Goal: Task Accomplishment & Management: Manage account settings

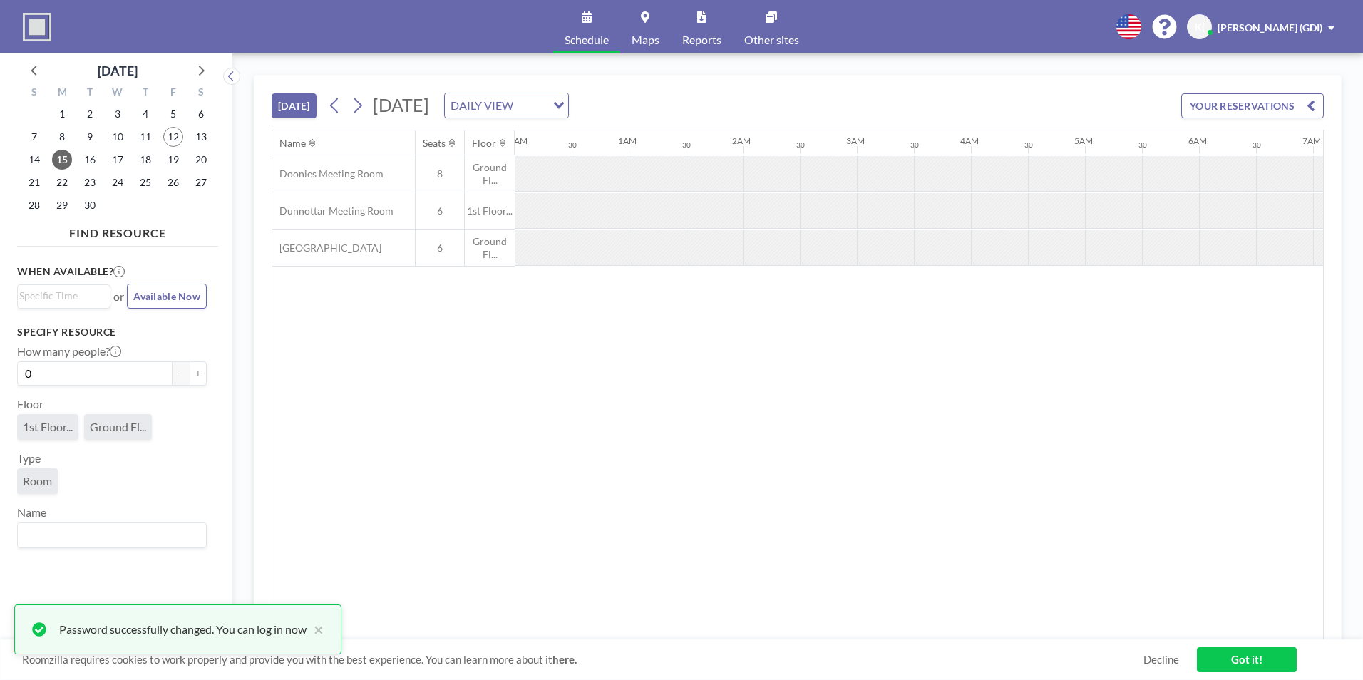
click at [643, 463] on div "Name Seats Floor 12AM 30 1AM 30 2AM 30 3AM 30 4AM 30 5AM 30 6AM 30 7AM 30 8AM 3…" at bounding box center [797, 385] width 1051 height 510
click at [918, 503] on div "Name Seats Floor 12AM 30 1AM 30 2AM 30 3AM 30 4AM 30 5AM 30 6AM 30 7AM 30 8AM 3…" at bounding box center [797, 385] width 1051 height 510
click at [577, 168] on div at bounding box center [600, 173] width 57 height 35
click at [1250, 658] on link "Got it!" at bounding box center [1247, 659] width 100 height 25
click at [567, 175] on div at bounding box center [543, 173] width 57 height 35
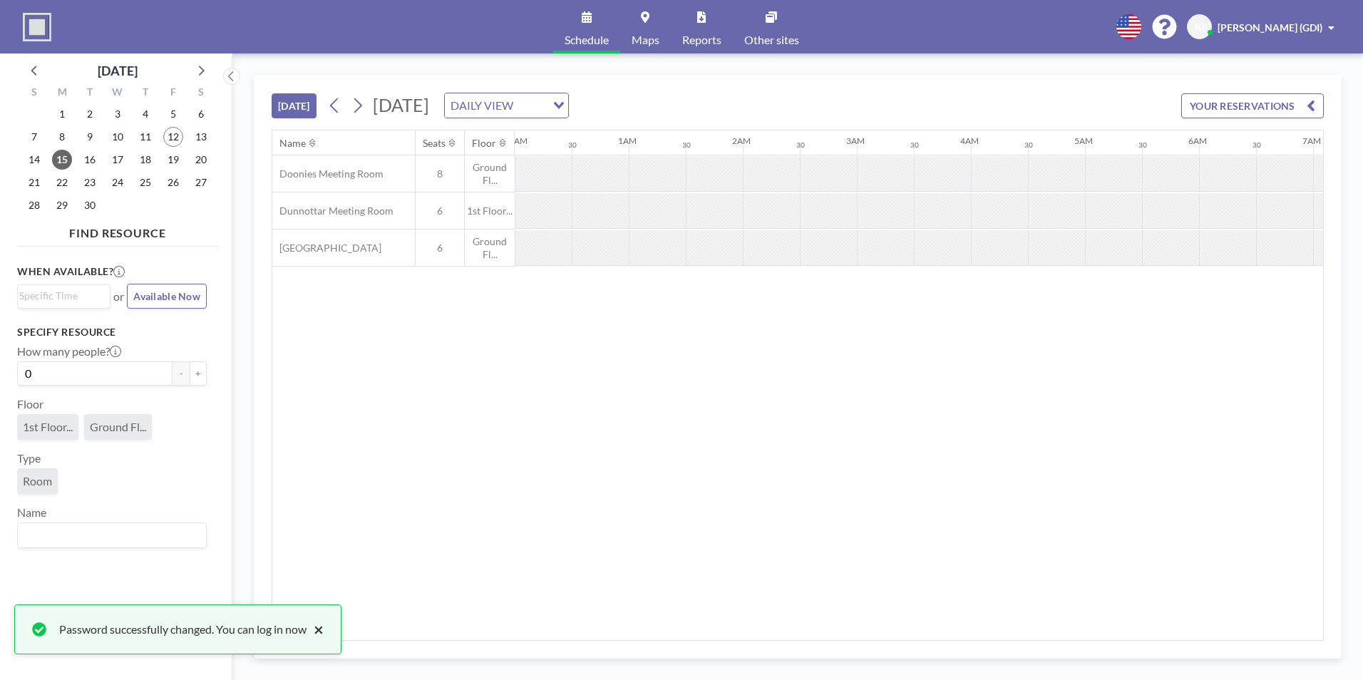
click at [319, 630] on button "×" at bounding box center [315, 629] width 17 height 17
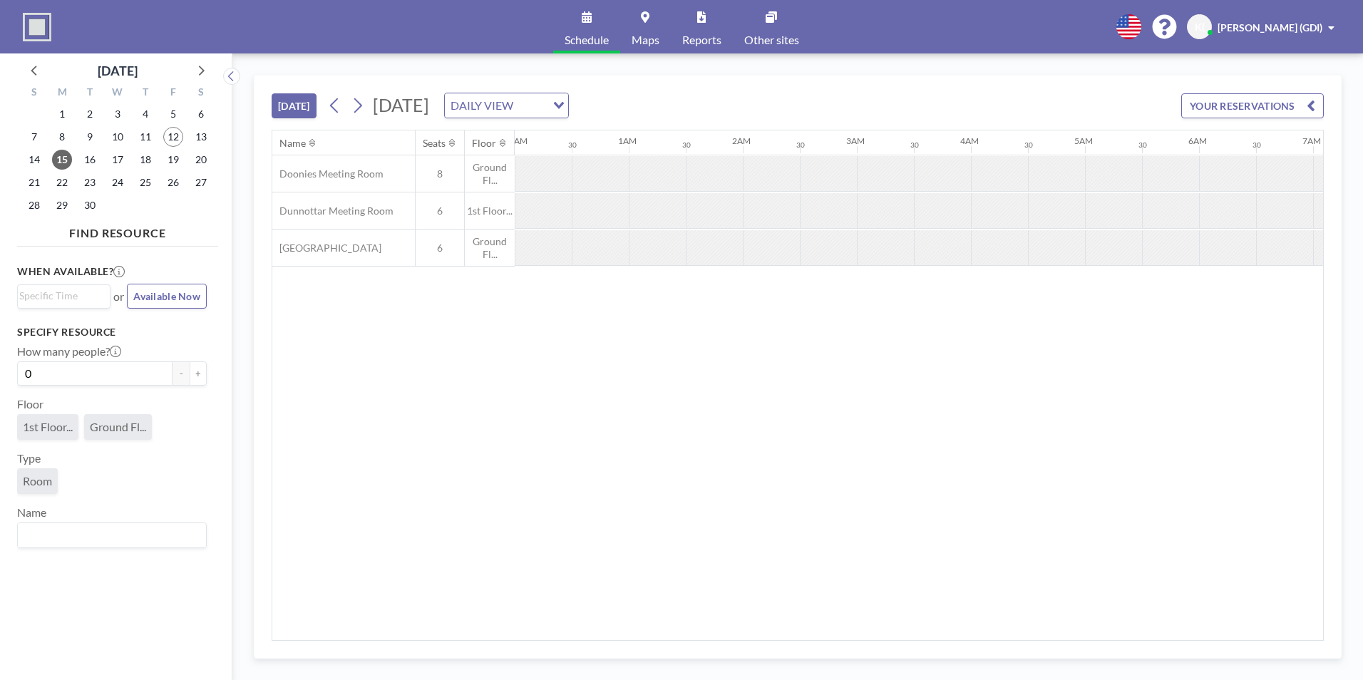
drag, startPoint x: 554, startPoint y: 165, endPoint x: 848, endPoint y: 143, distance: 294.7
click at [556, 165] on div at bounding box center [543, 173] width 57 height 35
click at [1293, 22] on span "[PERSON_NAME] (GDI)" at bounding box center [1270, 27] width 105 height 12
click at [1293, 67] on span "Profile" at bounding box center [1292, 68] width 30 height 14
